Goal: Information Seeking & Learning: Learn about a topic

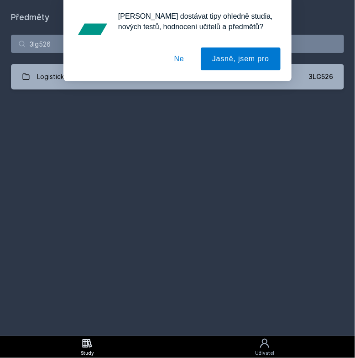
type input "3lg526"
click at [312, 72] on div "[PERSON_NAME] dostávat tipy ohledně studia, nových testů, hodnocení učitelů a p…" at bounding box center [177, 40] width 355 height 81
click at [312, 78] on div "[PERSON_NAME] dostávat tipy ohledně studia, nových testů, hodnocení učitelů a p…" at bounding box center [177, 40] width 355 height 81
click at [181, 61] on button "Ne" at bounding box center [179, 59] width 33 height 23
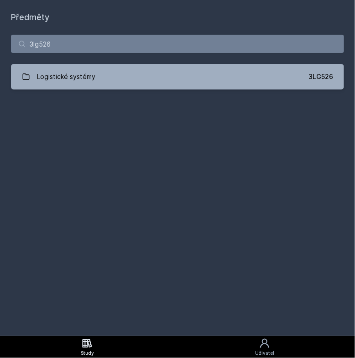
click at [185, 74] on link "Logistické systémy 3LG526" at bounding box center [177, 77] width 333 height 26
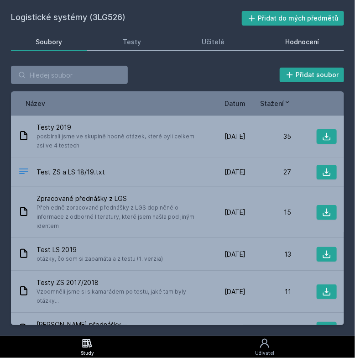
click at [298, 44] on div "Hodnocení" at bounding box center [303, 41] width 34 height 9
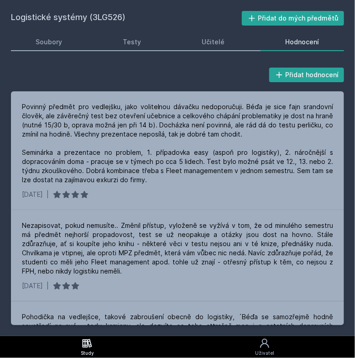
click at [97, 336] on div "Přidat hodnocení Povinný předmět pro vedlejšku, jako volitelnou dávačku nedopor…" at bounding box center [177, 195] width 355 height 281
click at [97, 341] on link "Study" at bounding box center [87, 347] width 175 height 22
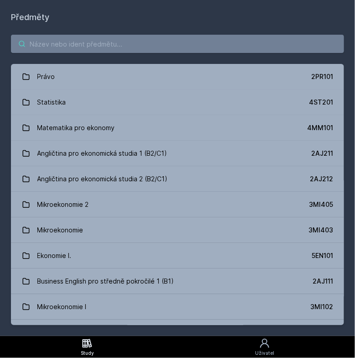
click at [93, 48] on input "search" at bounding box center [177, 44] width 333 height 18
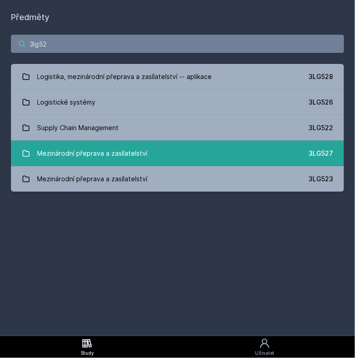
type input "3lg52"
click at [145, 149] on div "Mezinárodní přeprava a zasílatelství" at bounding box center [92, 153] width 111 height 18
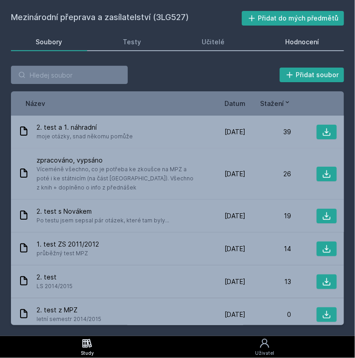
click at [305, 39] on div "Hodnocení" at bounding box center [303, 41] width 34 height 9
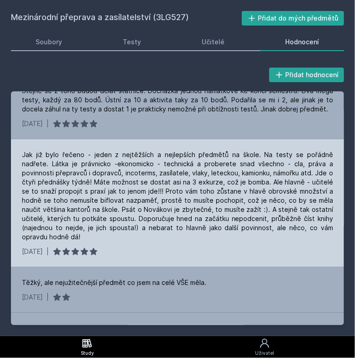
scroll to position [100, 0]
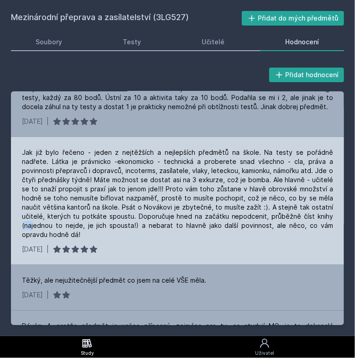
drag, startPoint x: 301, startPoint y: 215, endPoint x: 308, endPoint y: 215, distance: 6.9
click at [308, 215] on div "Jak již bylo řečeno - jeden z nejtěžších a nejlepších předmětů na škole. Na tes…" at bounding box center [178, 193] width 312 height 91
drag, startPoint x: 308, startPoint y: 215, endPoint x: 306, endPoint y: 230, distance: 15.2
click at [306, 230] on div "Jak již bylo řečeno - jeden z nejtěžších a nejlepších předmětů na škole. Na tes…" at bounding box center [178, 193] width 312 height 91
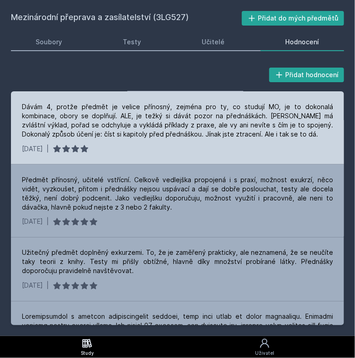
scroll to position [324, 0]
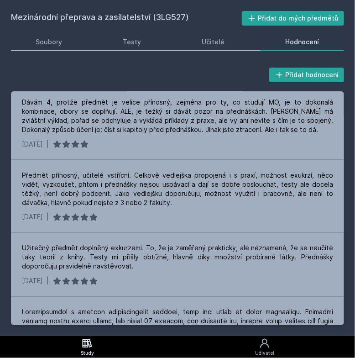
click at [83, 341] on icon at bounding box center [88, 343] width 10 height 9
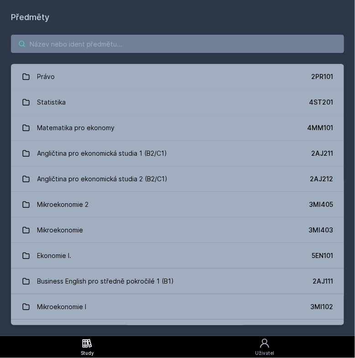
click at [140, 41] on input "search" at bounding box center [177, 44] width 333 height 18
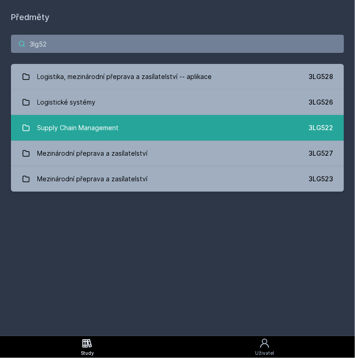
type input "3lg52"
click at [160, 129] on link "Supply Chain Management 3LG522" at bounding box center [177, 128] width 333 height 26
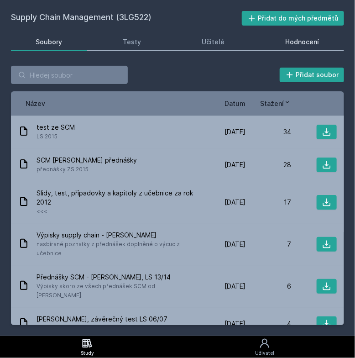
click at [282, 44] on link "Hodnocení" at bounding box center [303, 42] width 84 height 18
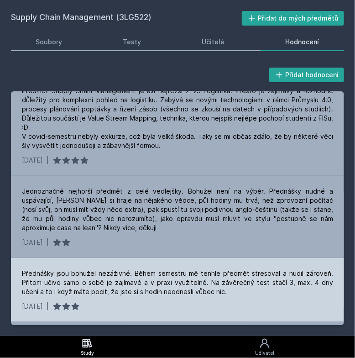
scroll to position [31, 0]
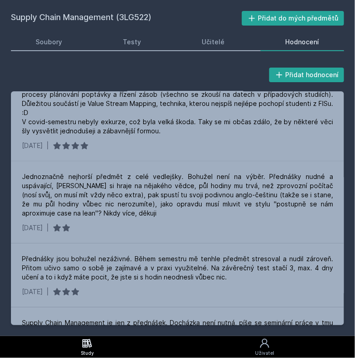
click at [110, 342] on link "Study" at bounding box center [87, 347] width 175 height 22
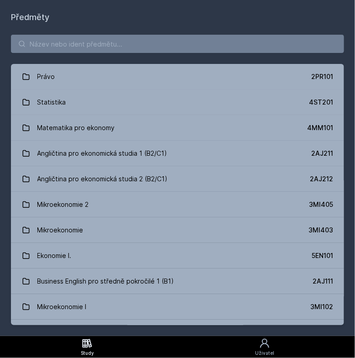
click at [132, 54] on div "Právo 2PR101 Statistika 4ST201 Matematika pro ekonomy 4MM101 Angličtina pro eko…" at bounding box center [177, 180] width 355 height 312
click at [132, 50] on input "search" at bounding box center [177, 44] width 333 height 18
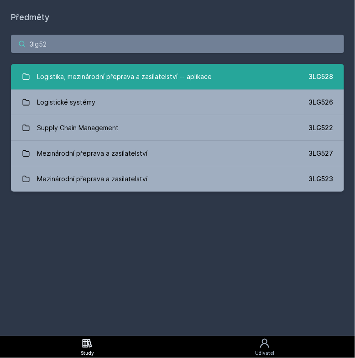
type input "3lg52"
click at [150, 80] on div "Logistika, mezinárodní přeprava a zasílatelství -- aplikace" at bounding box center [124, 77] width 175 height 18
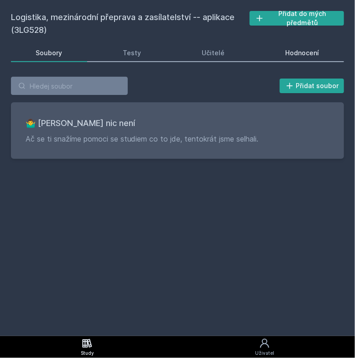
click at [286, 48] on div "Hodnocení" at bounding box center [303, 52] width 34 height 9
